Goal: Information Seeking & Learning: Find specific fact

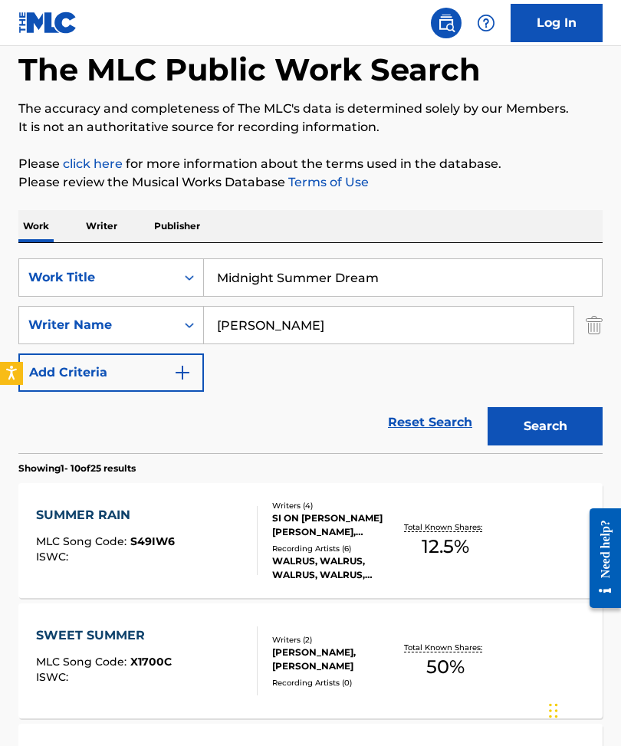
scroll to position [75, 0]
click at [215, 263] on input "Midnight Summer Dream" at bounding box center [403, 277] width 398 height 37
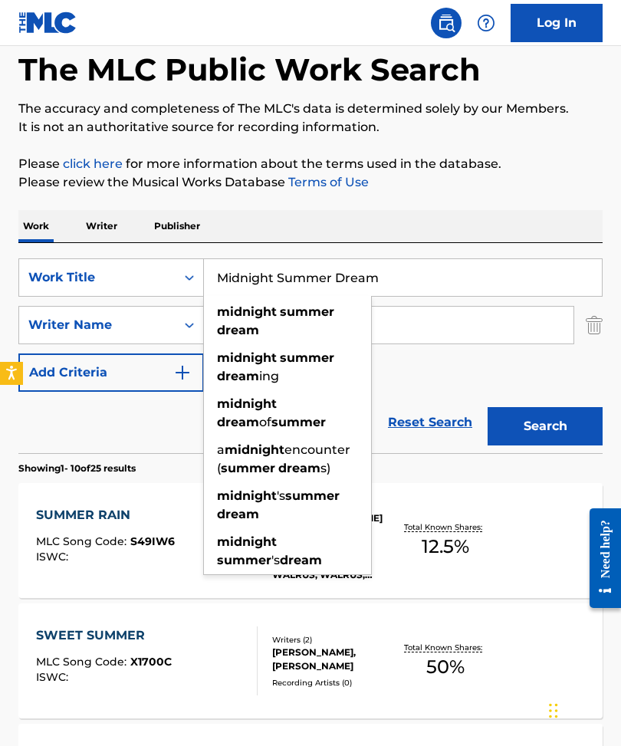
click at [215, 263] on input "Midnight Summer Dream" at bounding box center [403, 277] width 398 height 37
paste input "Youngzw [PERSON_NAME]"
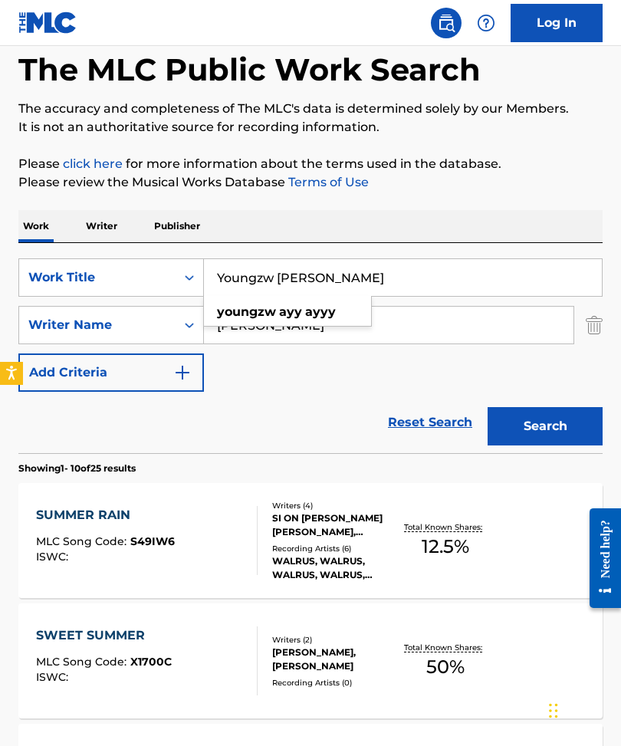
type input "Youngzw [PERSON_NAME]"
click at [272, 212] on div "Work Writer Publisher" at bounding box center [310, 226] width 584 height 32
click at [268, 325] on input "[PERSON_NAME]" at bounding box center [388, 325] width 369 height 37
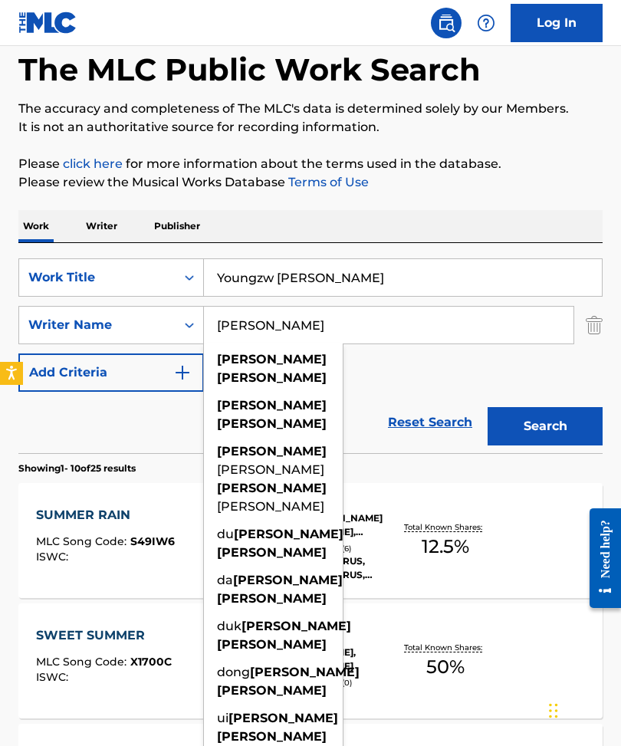
click at [268, 325] on input "[PERSON_NAME]" at bounding box center [388, 325] width 369 height 37
paste input "[PERSON_NAME]"
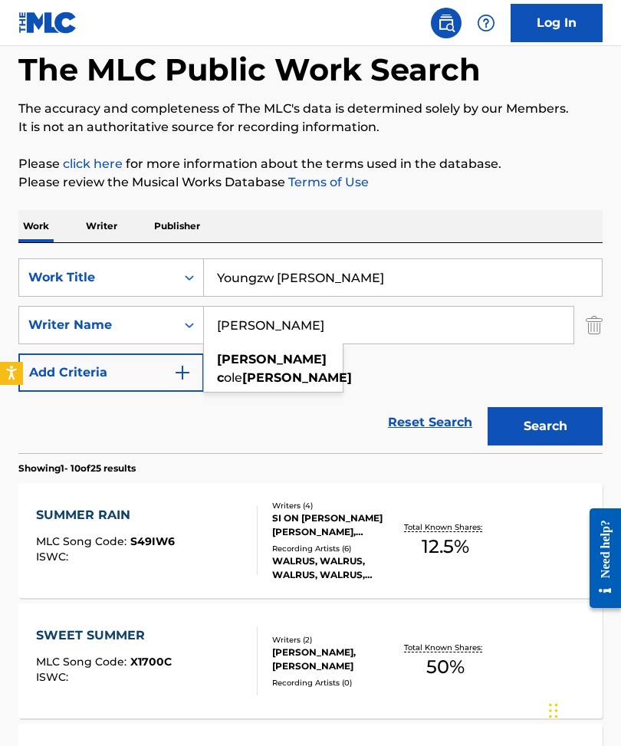
click at [270, 323] on input "[PERSON_NAME]" at bounding box center [388, 325] width 369 height 37
paste input "Search Form"
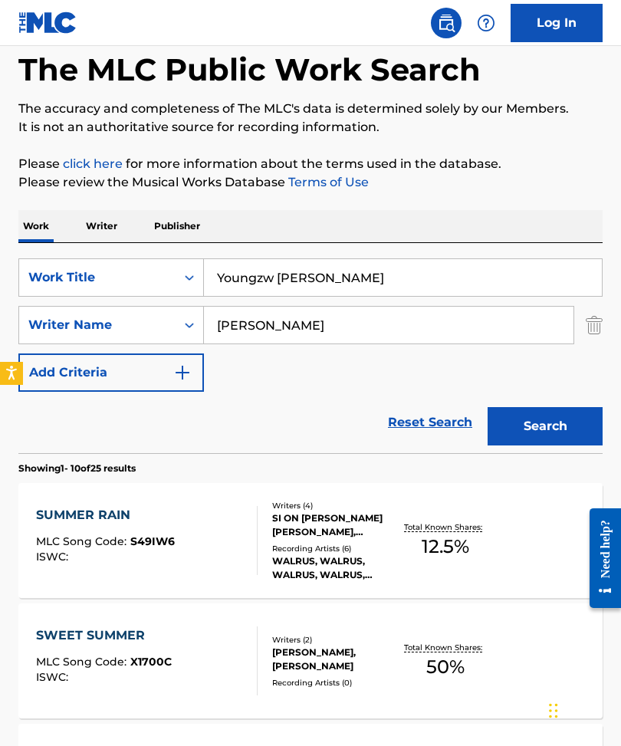
click at [317, 187] on link "Terms of Use" at bounding box center [327, 182] width 84 height 15
click at [523, 418] on button "Search" at bounding box center [544, 426] width 115 height 38
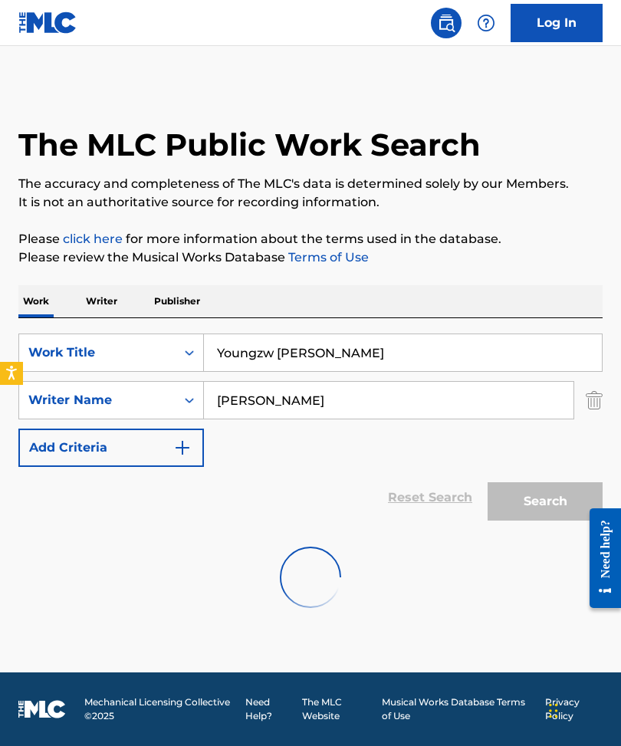
scroll to position [0, 0]
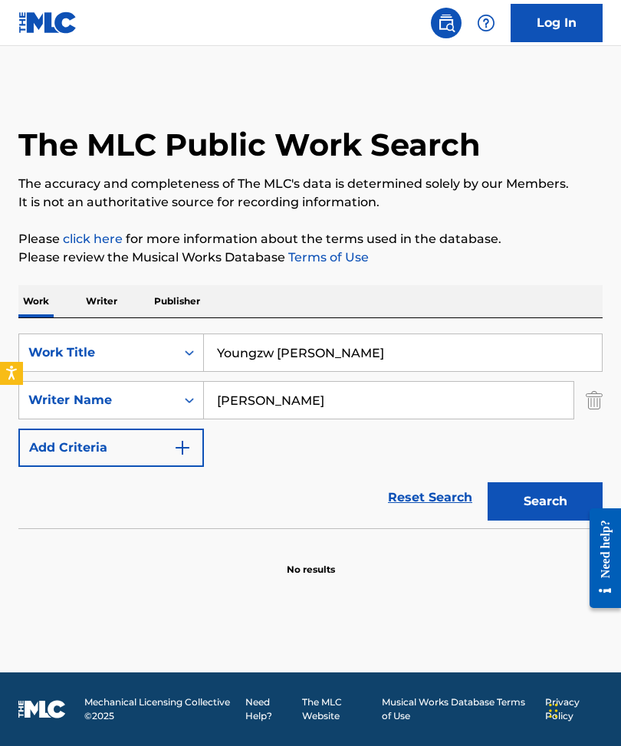
click at [282, 402] on input "[PERSON_NAME]" at bounding box center [388, 400] width 369 height 37
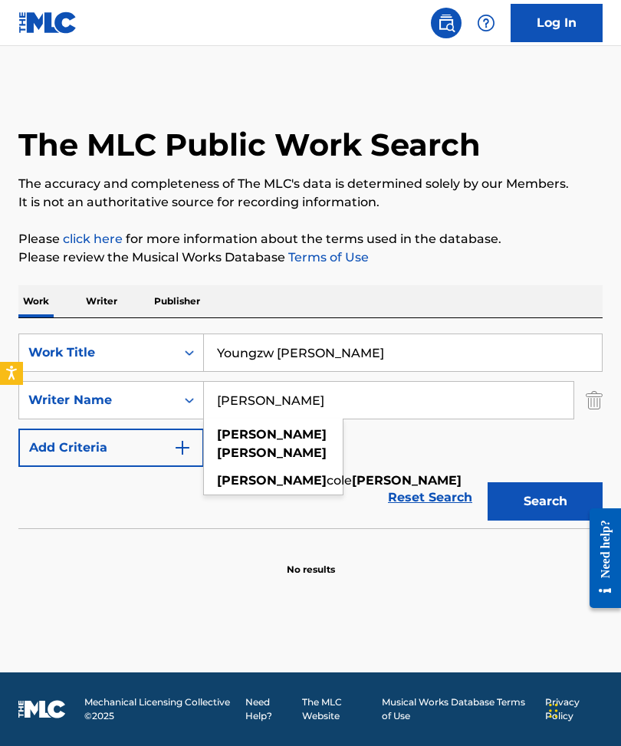
type input "[PERSON_NAME]"
click at [545, 501] on button "Search" at bounding box center [544, 501] width 115 height 38
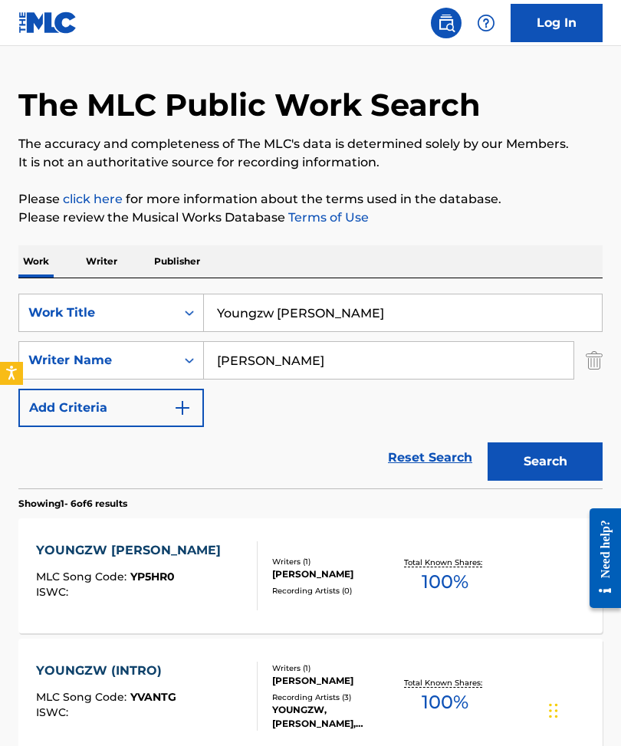
scroll to position [37, 0]
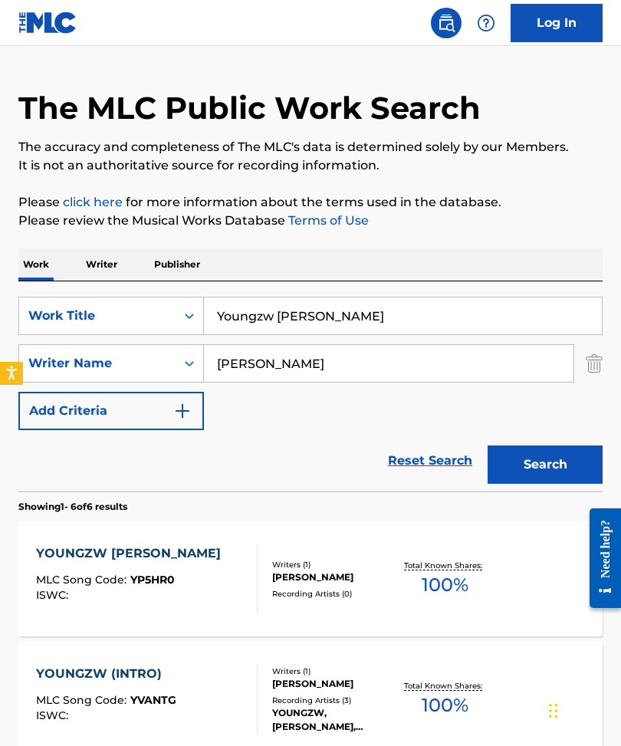
click at [237, 310] on input "Youngzw [PERSON_NAME]" at bounding box center [403, 315] width 398 height 37
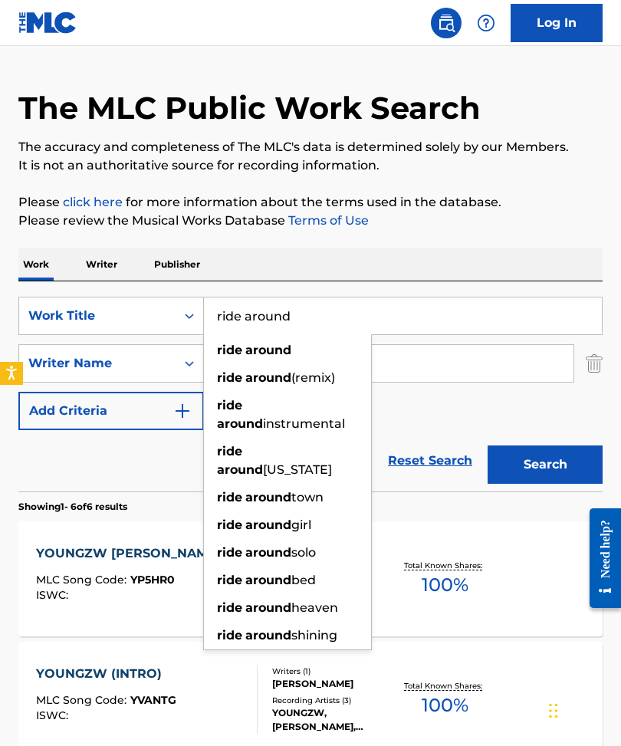
type input "ride around"
click at [545, 464] on button "Search" at bounding box center [544, 464] width 115 height 38
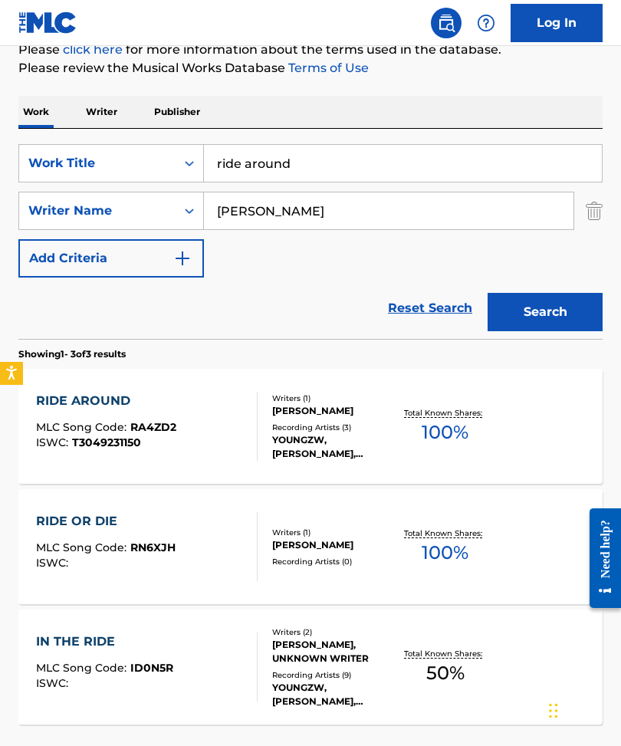
scroll to position [208, 0]
